Goal: Task Accomplishment & Management: Use online tool/utility

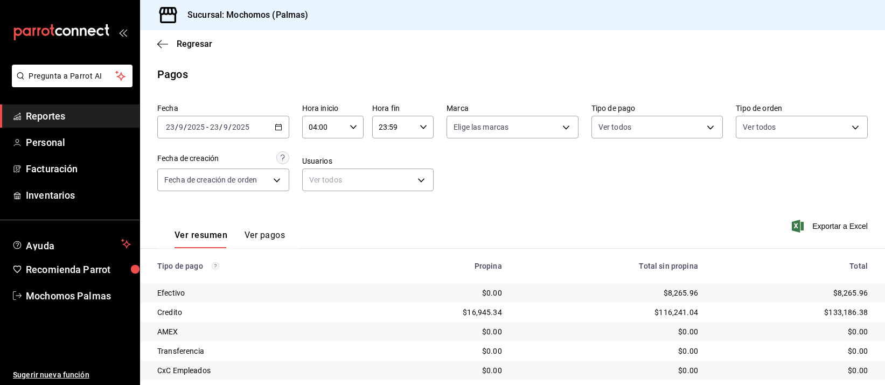
scroll to position [109, 0]
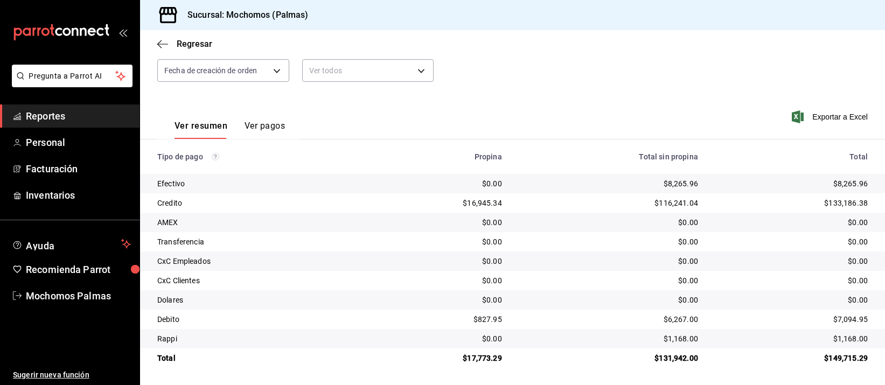
click at [74, 107] on link "Reportes" at bounding box center [70, 116] width 140 height 23
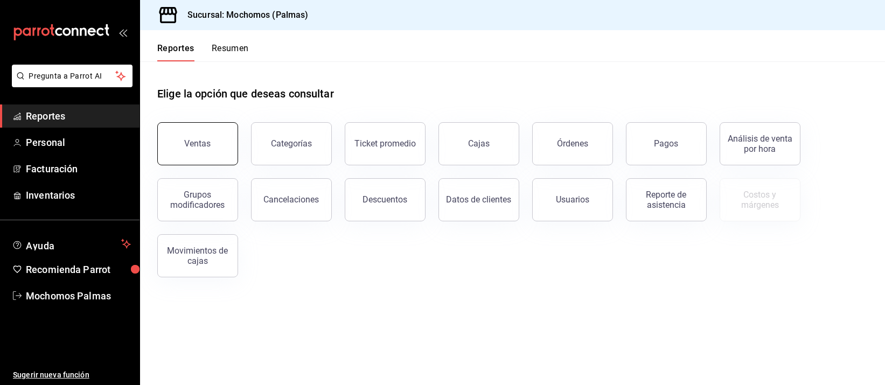
click at [191, 142] on div "Ventas" at bounding box center [198, 143] width 26 height 10
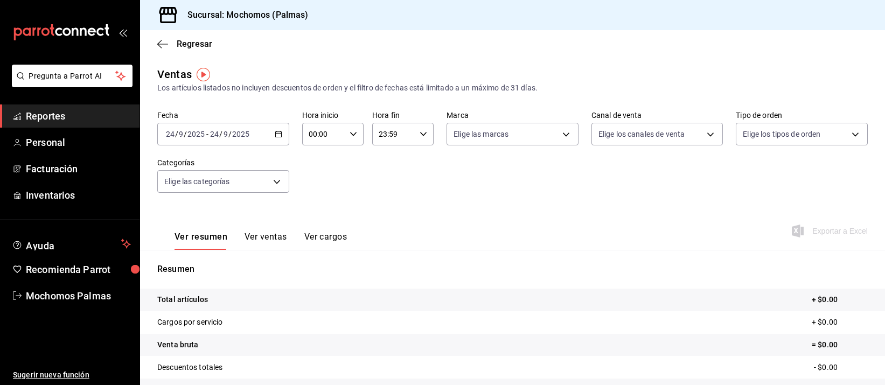
click at [274, 129] on div "2025-09-24 24 / 9 / 2025 - 2025-09-24 24 / 9 / 2025" at bounding box center [223, 134] width 132 height 23
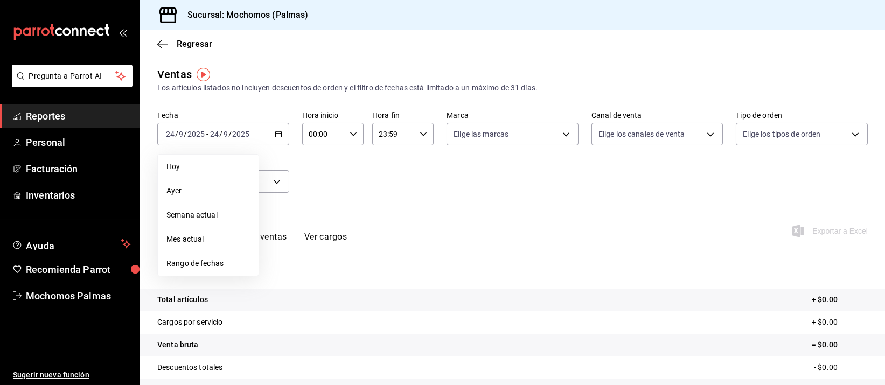
click at [216, 261] on span "Rango de fechas" at bounding box center [208, 263] width 84 height 11
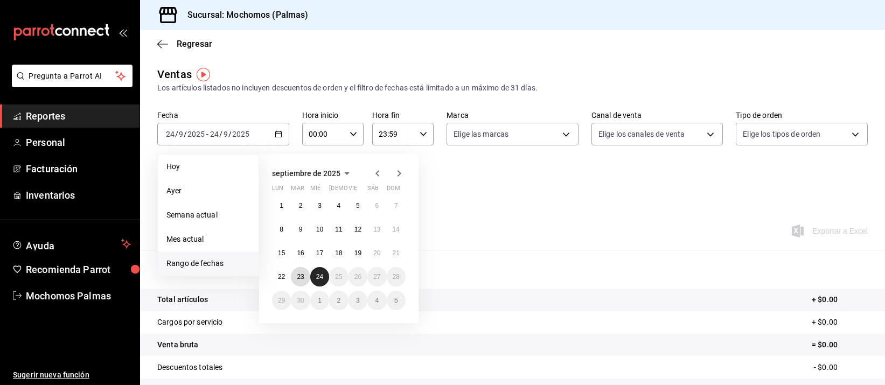
drag, startPoint x: 298, startPoint y: 269, endPoint x: 322, endPoint y: 273, distance: 23.5
click at [298, 268] on button "23" at bounding box center [300, 276] width 19 height 19
click at [326, 276] on button "24" at bounding box center [319, 276] width 19 height 19
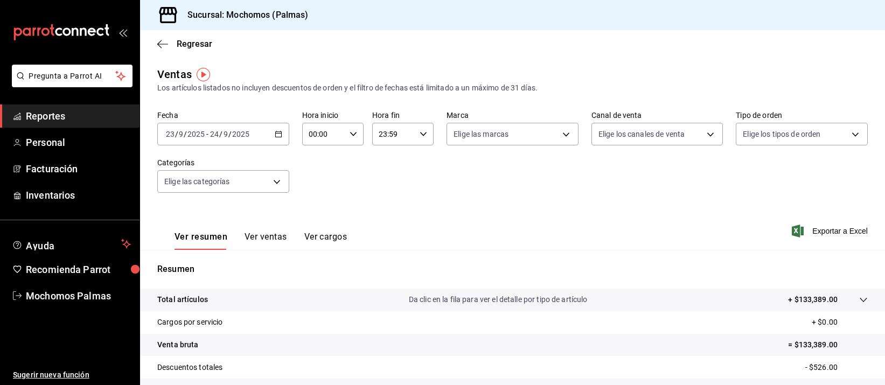
click at [349, 127] on div "00:00 Hora inicio" at bounding box center [332, 134] width 61 height 23
click at [316, 221] on span "05" at bounding box center [315, 223] width 13 height 9
type input "05:00"
click at [420, 131] on div at bounding box center [442, 192] width 885 height 385
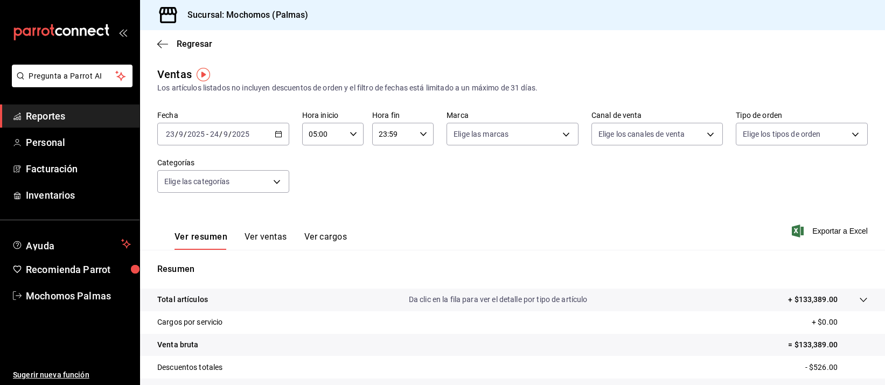
click at [420, 131] on icon "button" at bounding box center [424, 134] width 8 height 8
click at [387, 163] on span "05" at bounding box center [384, 167] width 13 height 9
click at [421, 155] on button "00" at bounding box center [414, 162] width 26 height 22
type input "05:00"
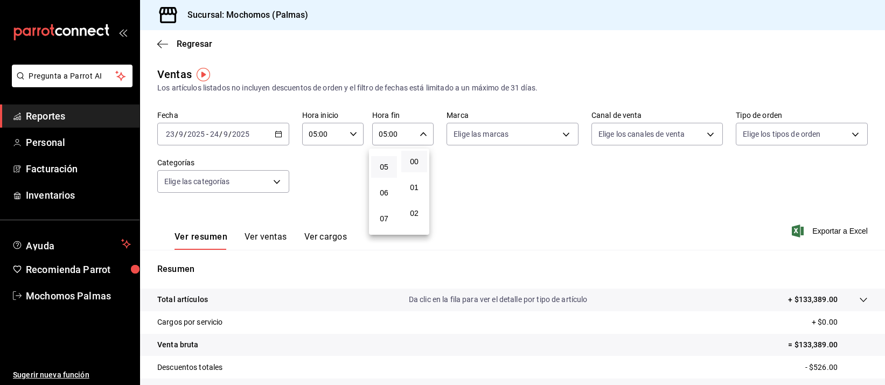
click at [593, 203] on div at bounding box center [442, 192] width 885 height 385
click at [276, 133] on \(Stroke\) "button" at bounding box center [278, 133] width 6 height 1
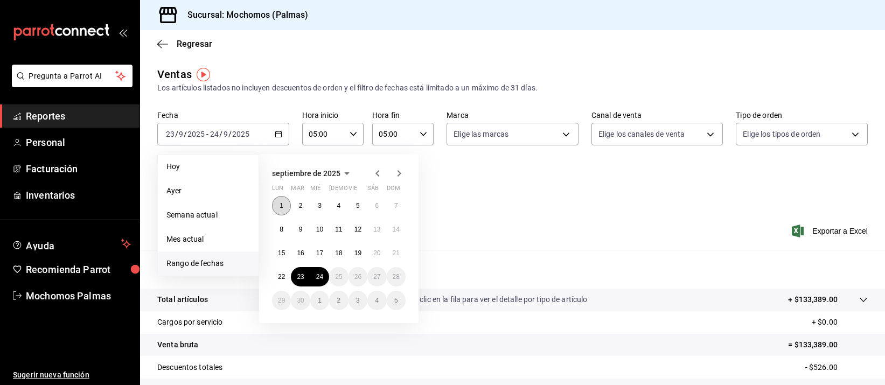
click at [281, 208] on abbr "1" at bounding box center [282, 206] width 4 height 8
click at [322, 273] on abbr "24" at bounding box center [319, 277] width 7 height 8
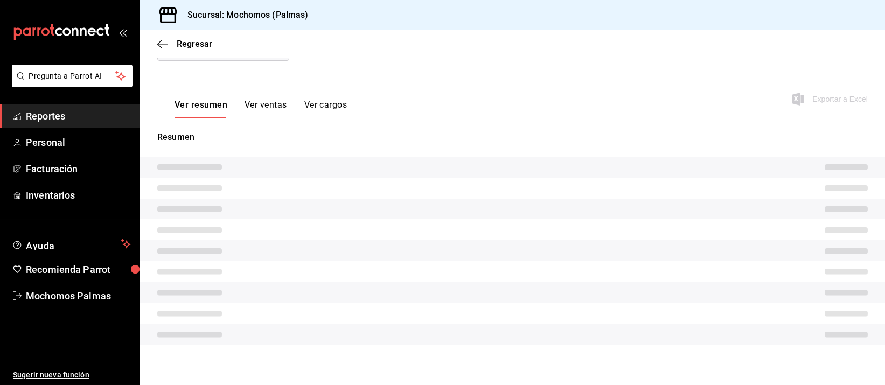
scroll to position [138, 0]
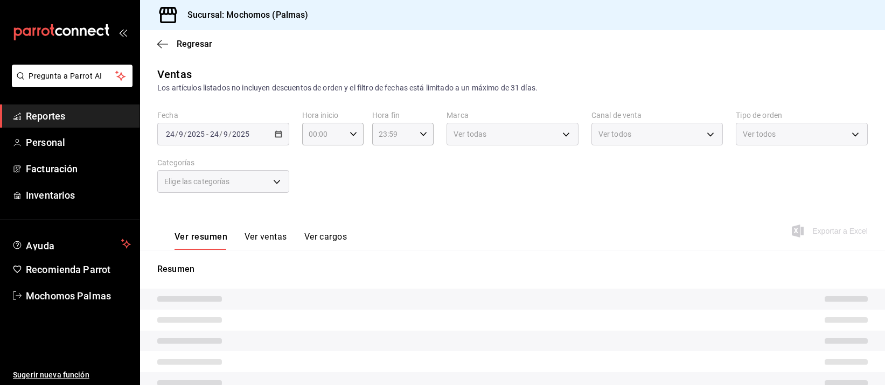
type input "05:00"
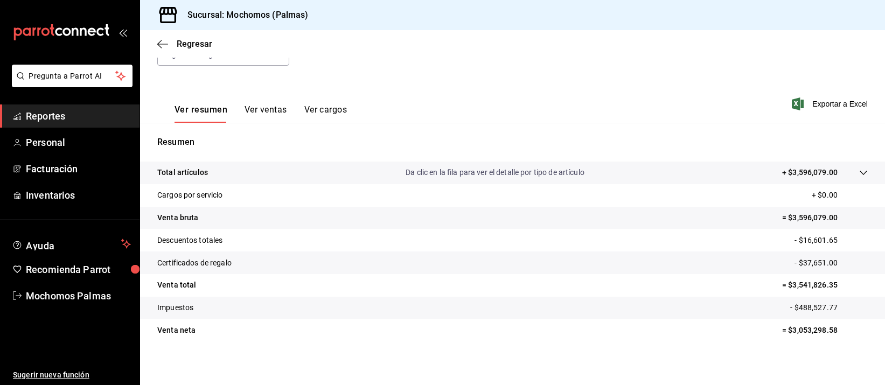
scroll to position [130, 0]
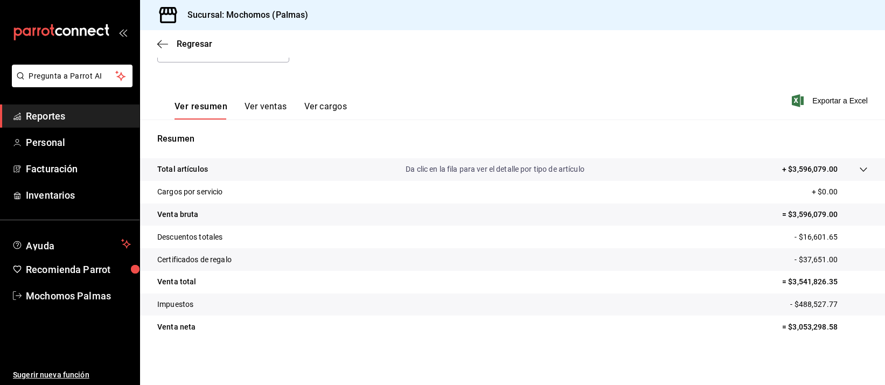
click at [62, 113] on span "Reportes" at bounding box center [78, 116] width 105 height 15
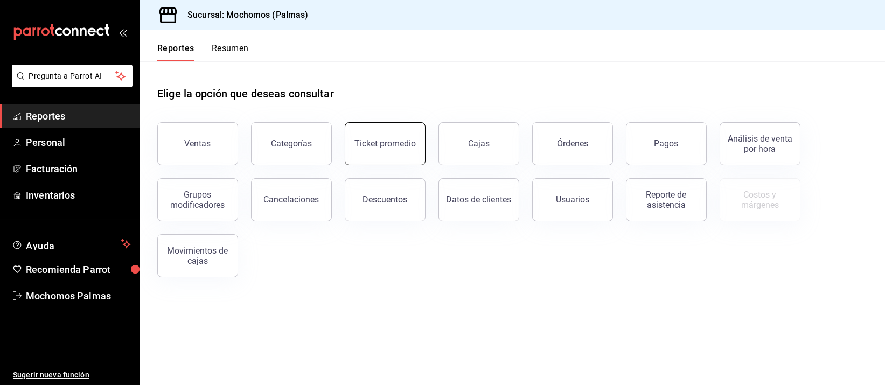
click at [366, 141] on div "Ticket promedio" at bounding box center [385, 143] width 61 height 10
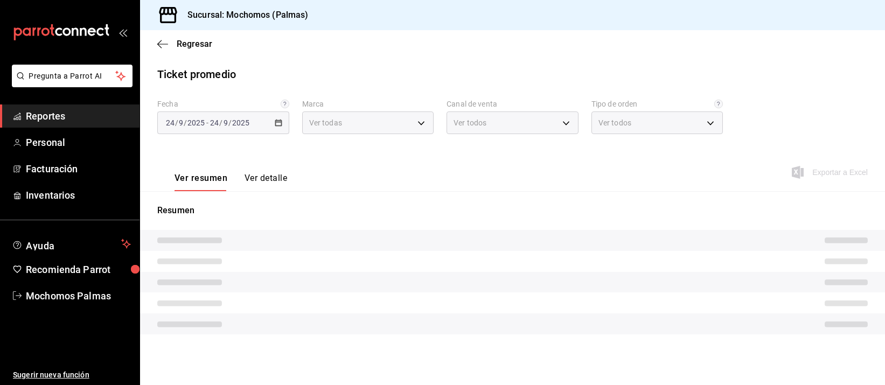
type input "70f98016-ab90-4f26-81e6-ab4884d8d8a0"
type input "PARROT,UBER_EATS,RAPPI,DIDI_FOOD,ONLINE"
type input "1406dacc-122d-474b-a961-72adf1b142d8,23052771-8e1b-43e3-b7da-1a661d939937,EXTER…"
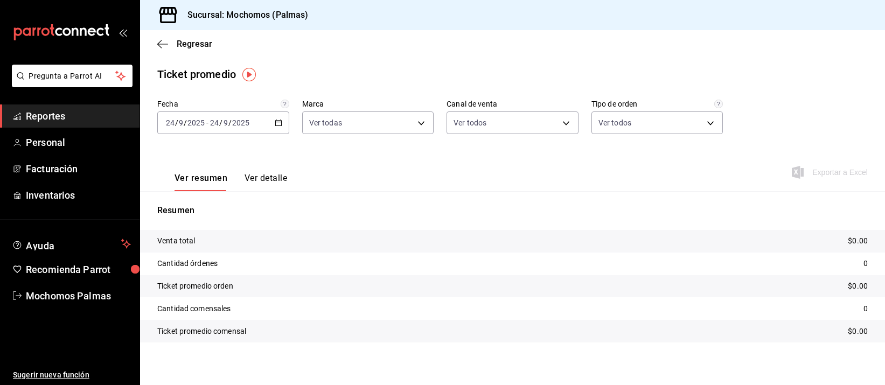
click at [278, 120] on icon "button" at bounding box center [279, 123] width 8 height 8
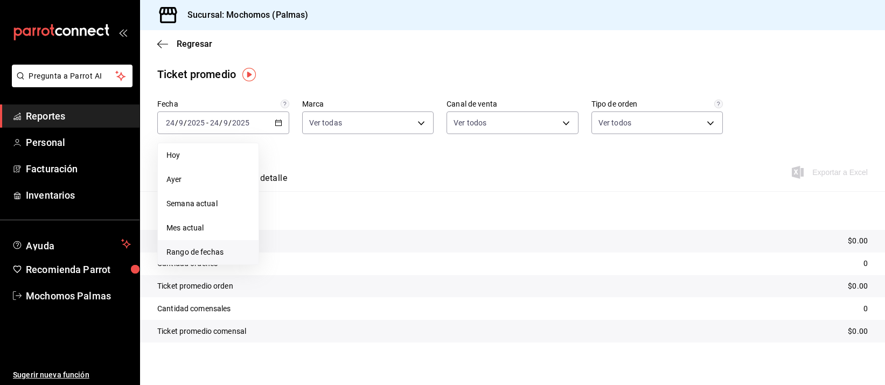
click at [194, 251] on span "Rango de fechas" at bounding box center [208, 252] width 84 height 11
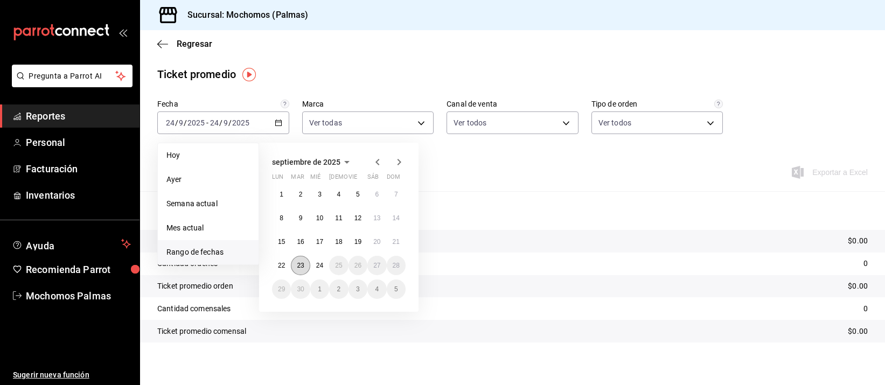
click at [297, 262] on abbr "23" at bounding box center [300, 266] width 7 height 8
click at [322, 262] on abbr "24" at bounding box center [319, 266] width 7 height 8
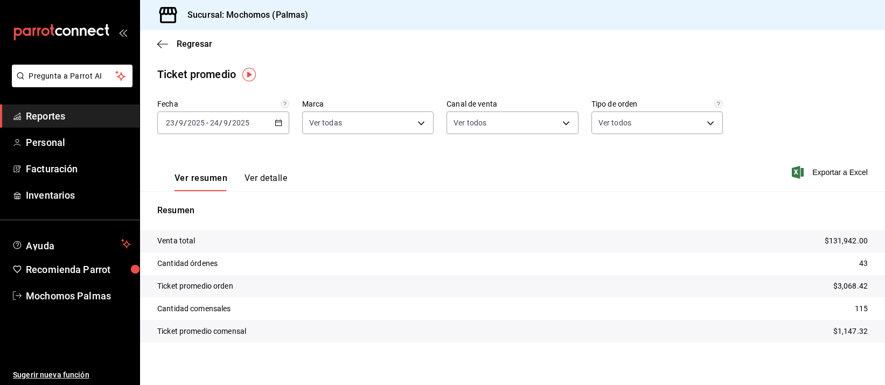
click at [75, 114] on span "Reportes" at bounding box center [78, 116] width 105 height 15
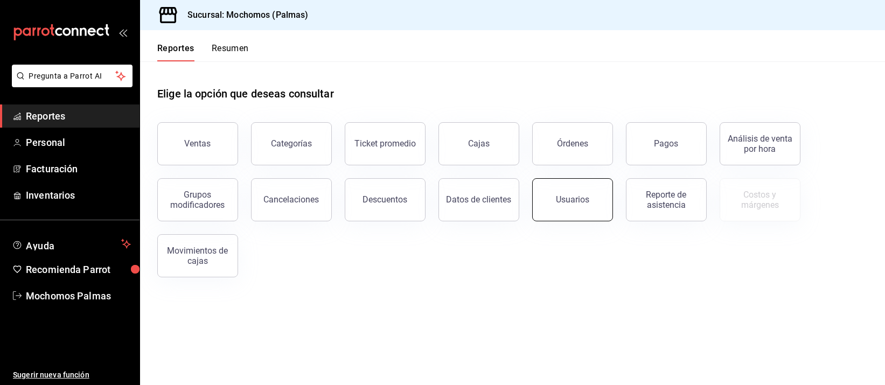
click at [576, 201] on div "Usuarios" at bounding box center [572, 199] width 33 height 10
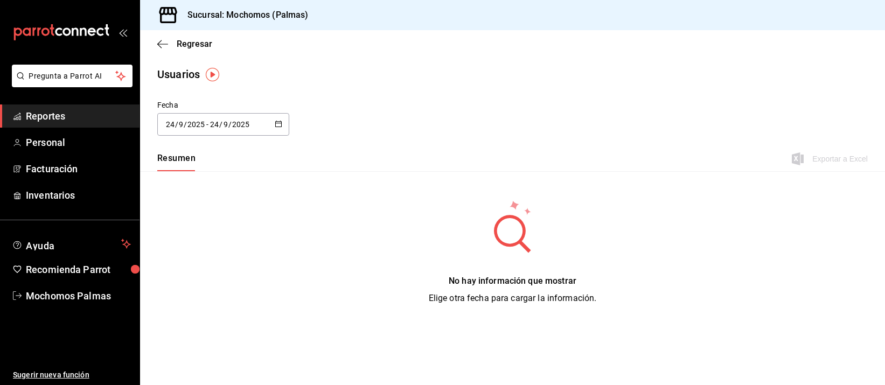
click at [275, 120] on icon "button" at bounding box center [279, 124] width 8 height 8
click at [221, 284] on li "Rango de fechas" at bounding box center [208, 280] width 102 height 24
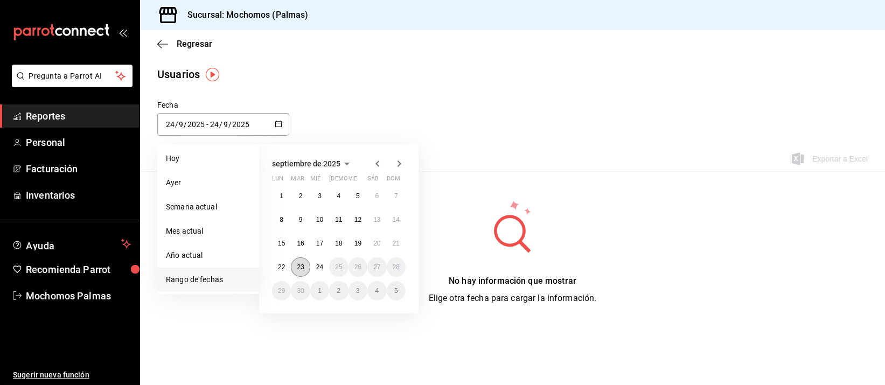
click at [302, 265] on abbr "23" at bounding box center [300, 267] width 7 height 8
click at [313, 265] on button "24" at bounding box center [319, 267] width 19 height 19
type input "[DATE]"
type input "23"
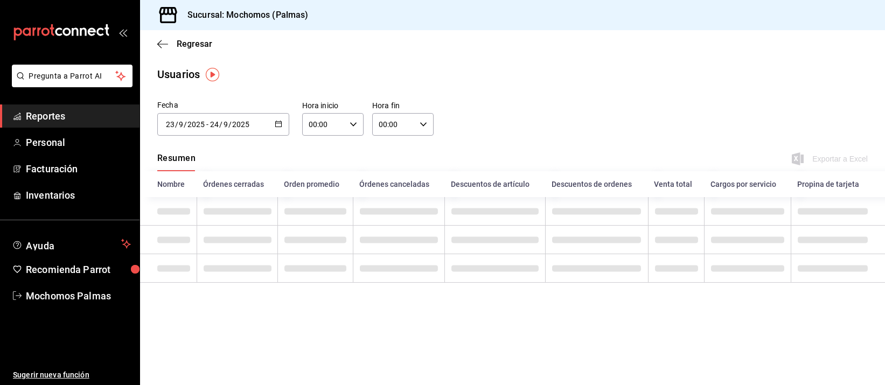
click at [349, 119] on div "00:00 Hora inicio" at bounding box center [332, 124] width 61 height 23
click at [316, 142] on span "05" at bounding box center [317, 146] width 13 height 9
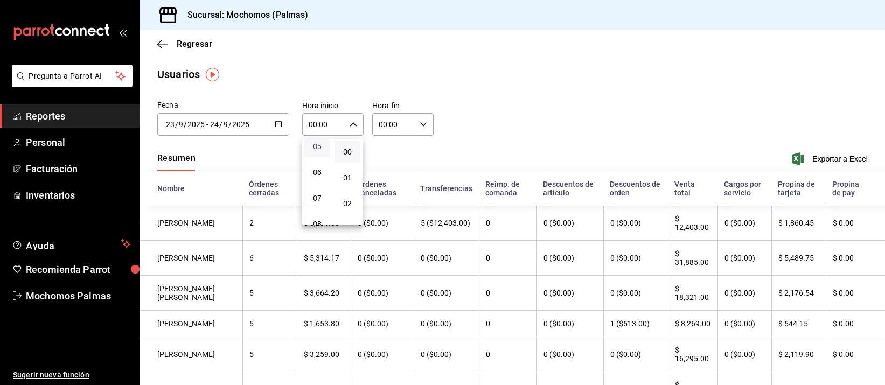
type input "05:00"
click at [414, 119] on div at bounding box center [442, 192] width 885 height 385
click at [420, 122] on icon "button" at bounding box center [424, 125] width 8 height 8
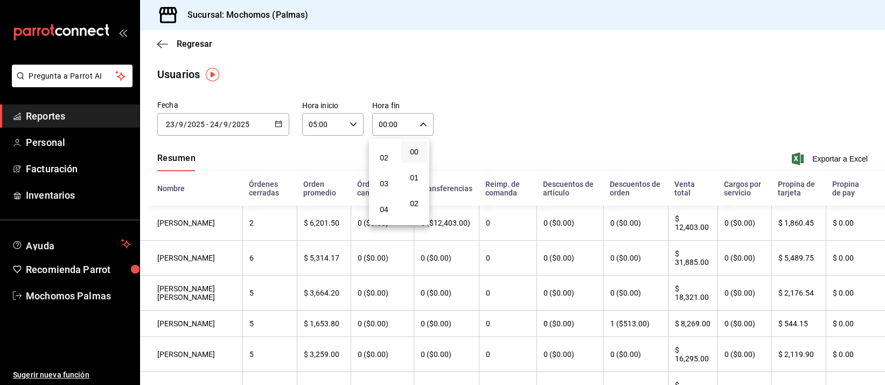
scroll to position [67, 0]
click at [387, 212] on span "05" at bounding box center [384, 214] width 13 height 9
type input "05:00"
click at [814, 157] on div at bounding box center [442, 192] width 885 height 385
drag, startPoint x: 814, startPoint y: 157, endPoint x: 814, endPoint y: 164, distance: 7.0
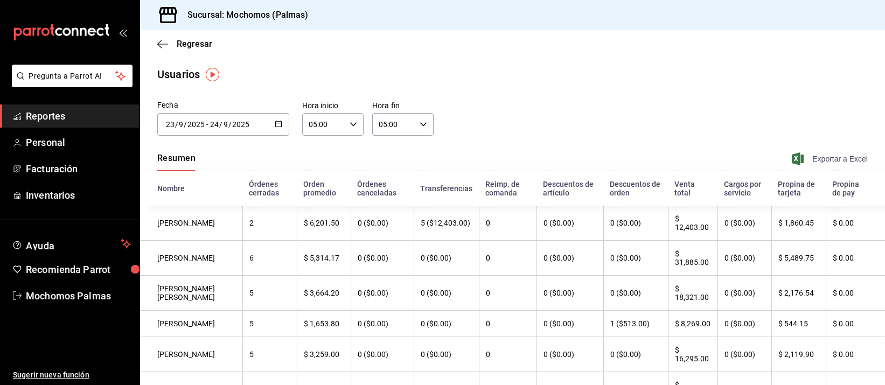
click at [814, 164] on span "Exportar a Excel" at bounding box center [831, 158] width 74 height 13
click at [274, 113] on div "[DATE] [DATE] - [DATE] [DATE]" at bounding box center [223, 124] width 132 height 23
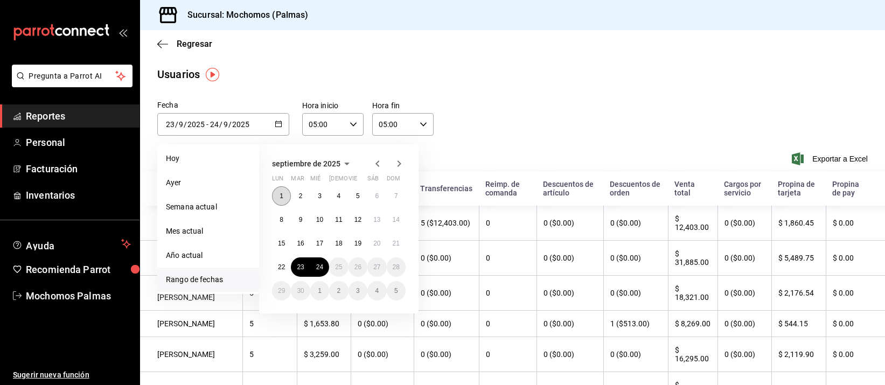
click at [287, 191] on button "1" at bounding box center [281, 195] width 19 height 19
click at [328, 267] on button "24" at bounding box center [319, 267] width 19 height 19
type input "[DATE]"
type input "1"
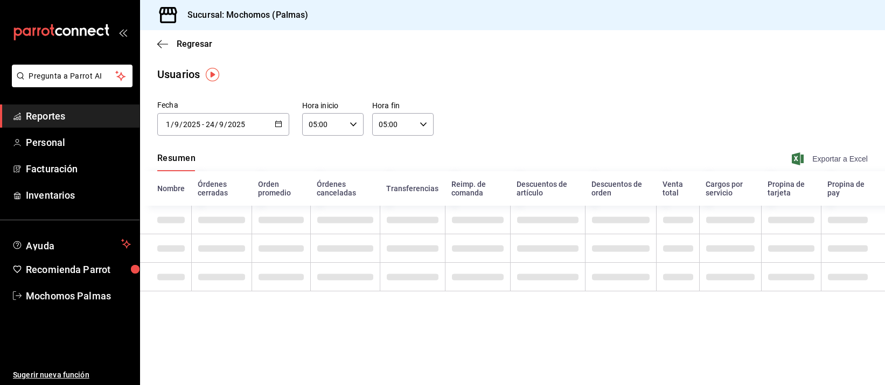
click at [823, 159] on span "Exportar a Excel" at bounding box center [831, 158] width 74 height 13
